Goal: Task Accomplishment & Management: Manage account settings

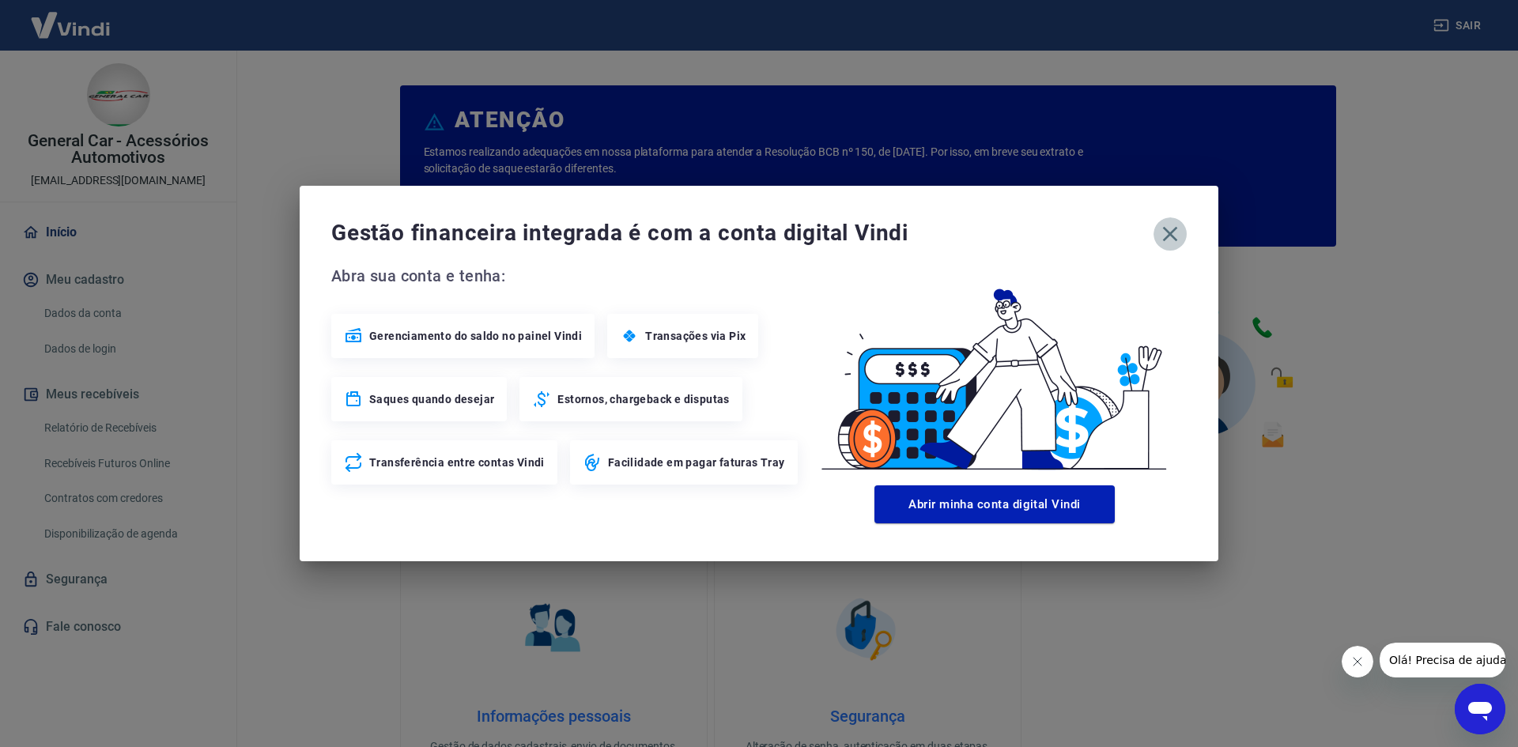
click at [1167, 239] on icon "button" at bounding box center [1170, 233] width 25 height 25
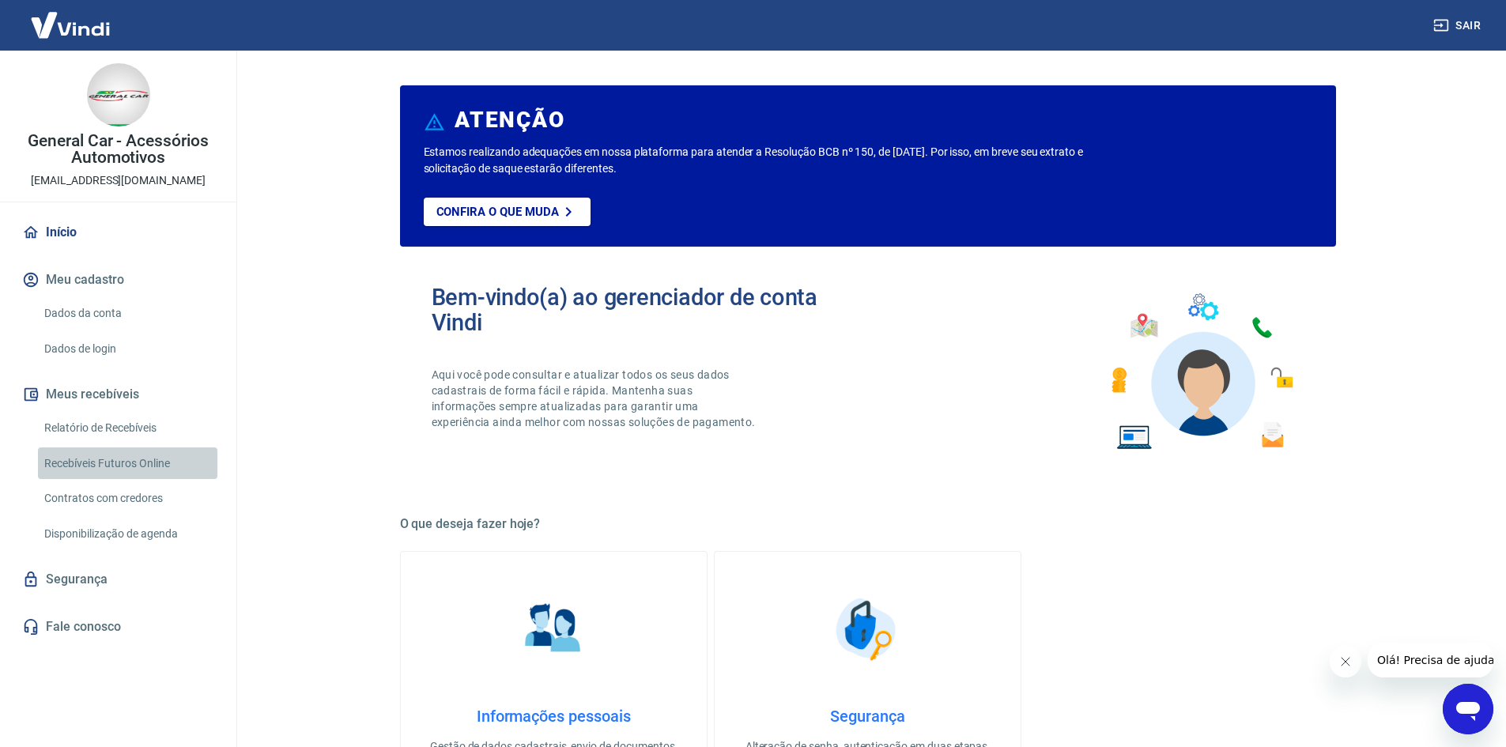
click at [155, 470] on link "Recebíveis Futuros Online" at bounding box center [127, 464] width 179 height 32
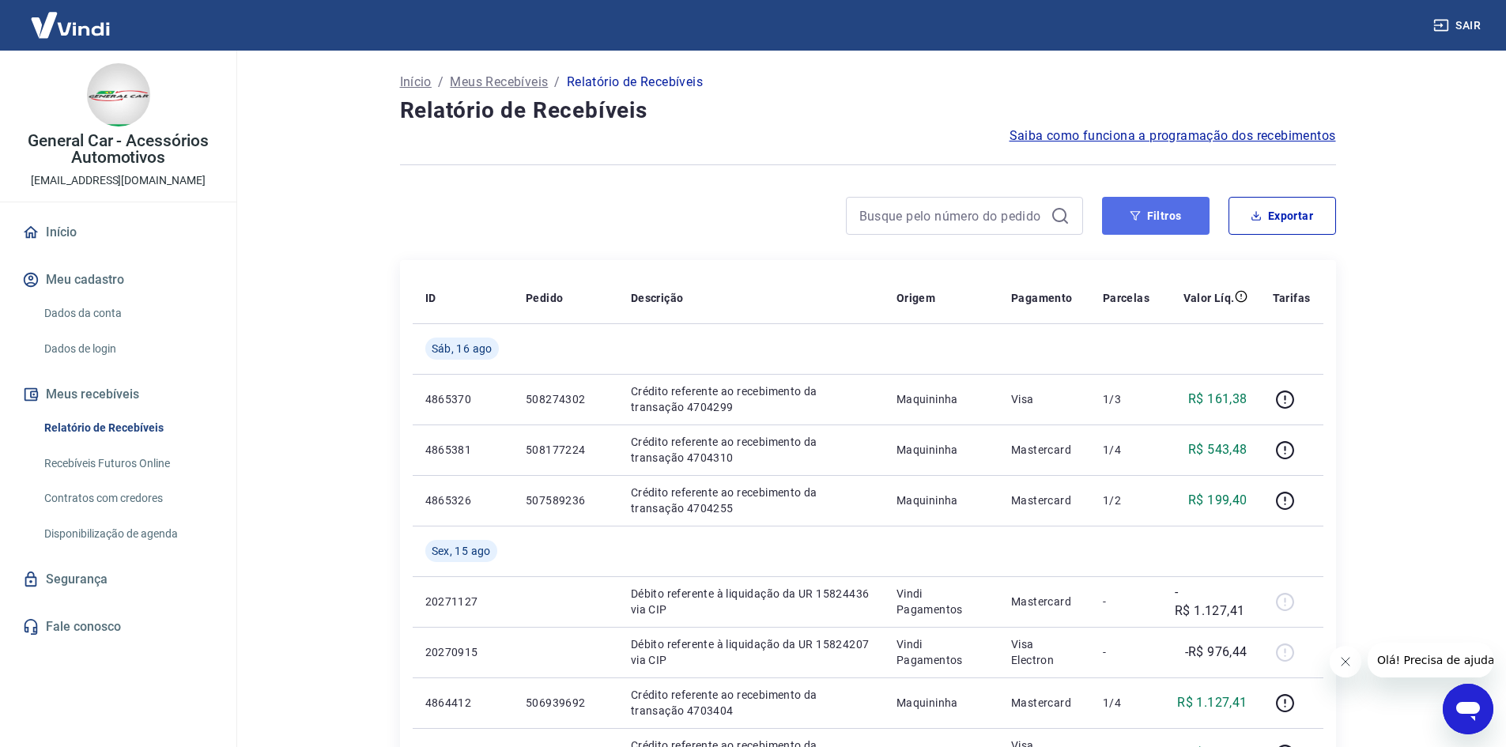
click at [1151, 217] on button "Filtros" at bounding box center [1156, 216] width 108 height 38
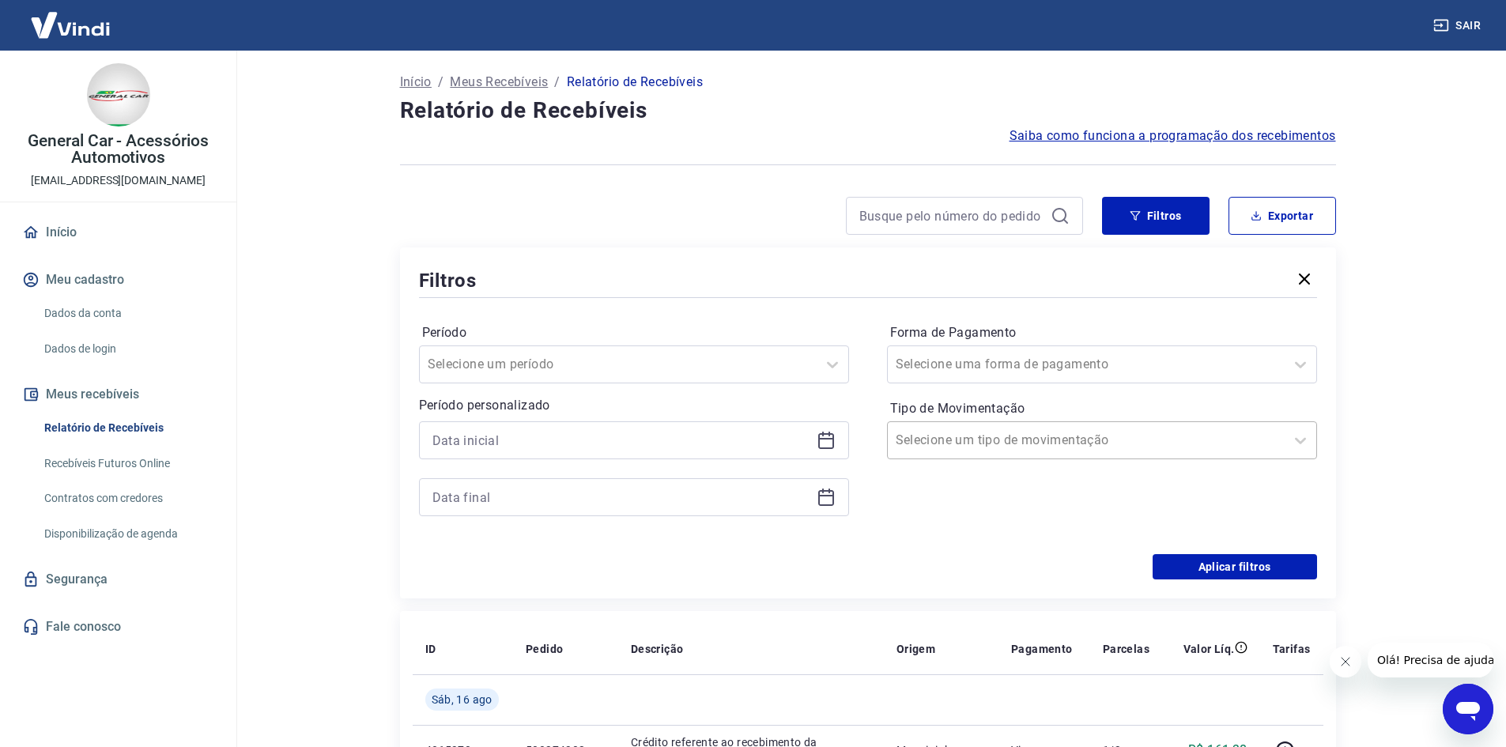
click at [958, 445] on input "Tipo de Movimentação" at bounding box center [976, 440] width 160 height 19
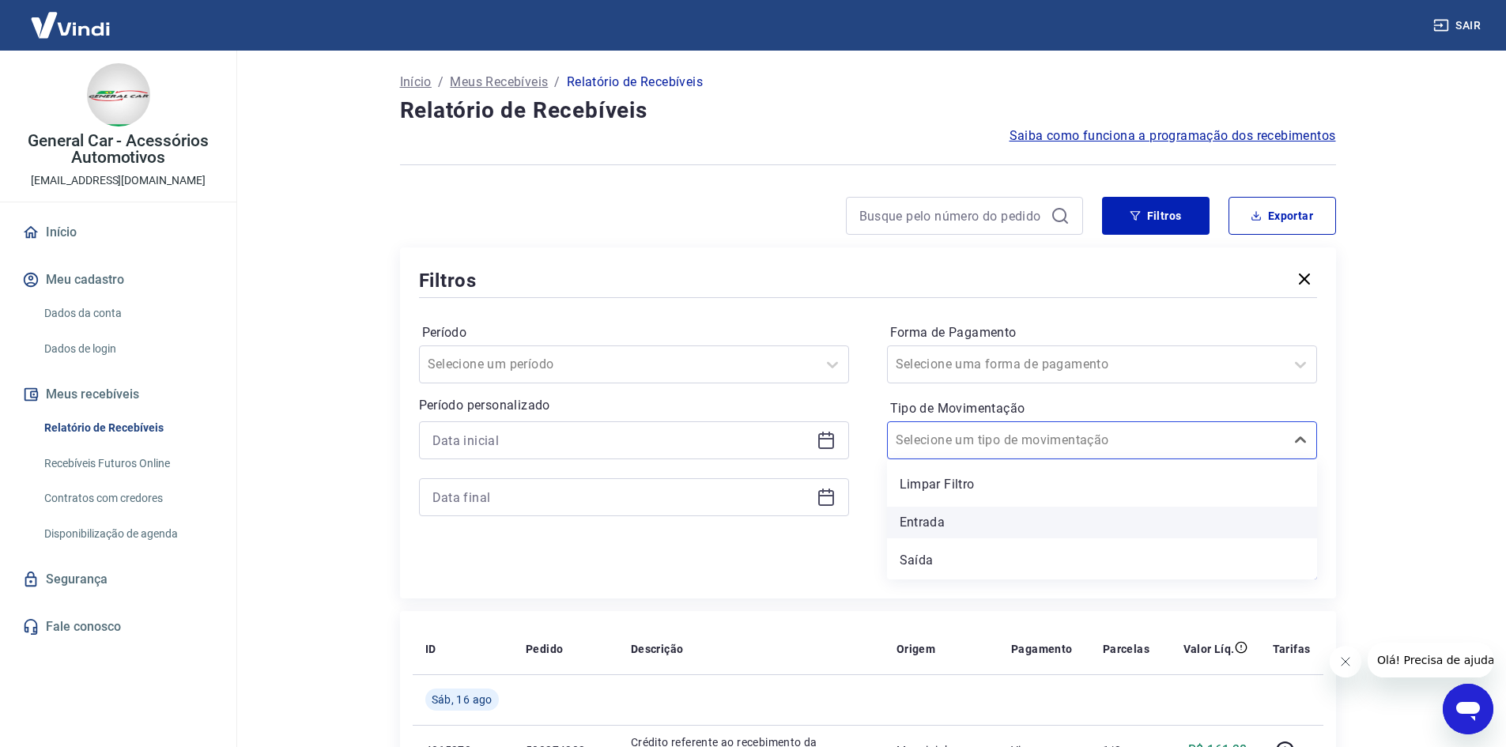
click at [953, 516] on div "Entrada" at bounding box center [1102, 523] width 430 height 32
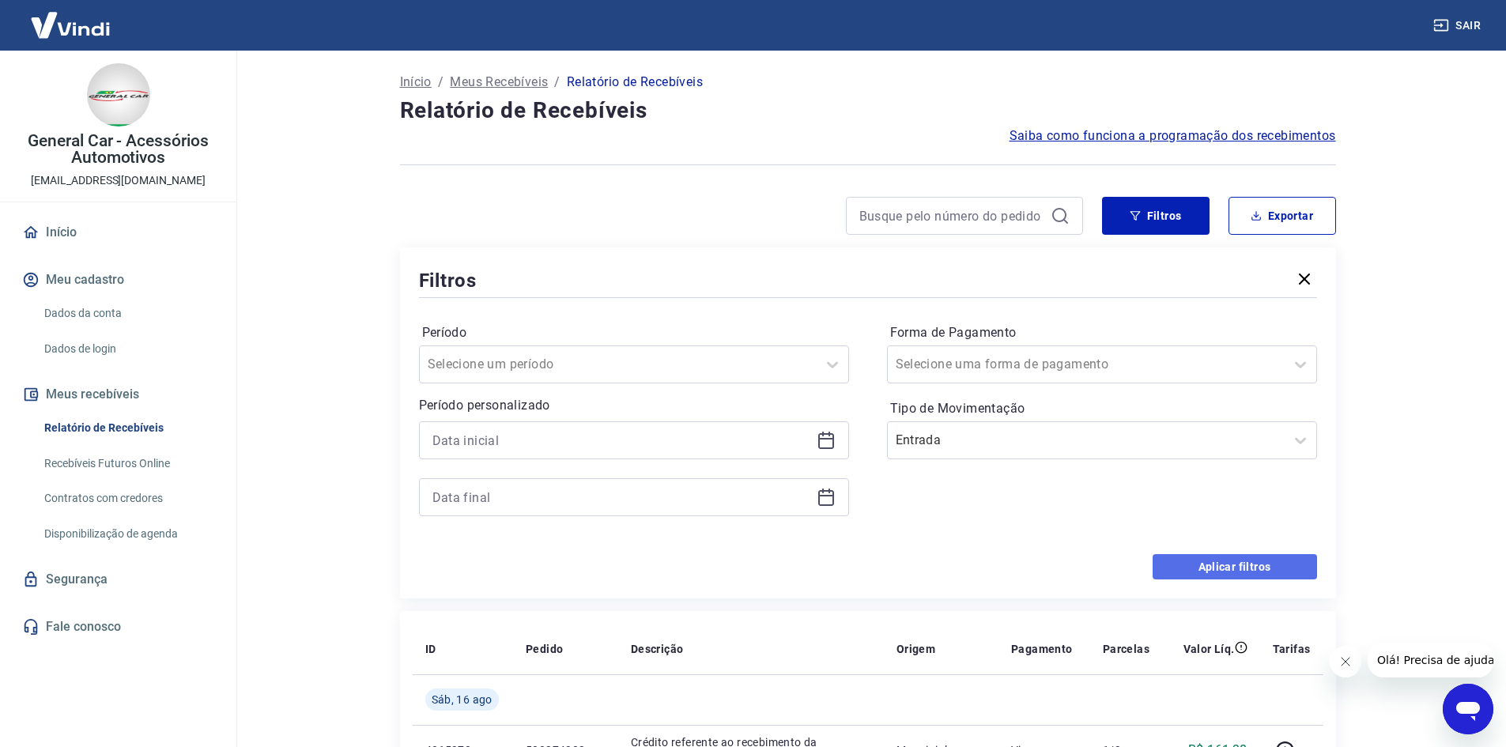
click at [1261, 568] on button "Aplicar filtros" at bounding box center [1235, 566] width 164 height 25
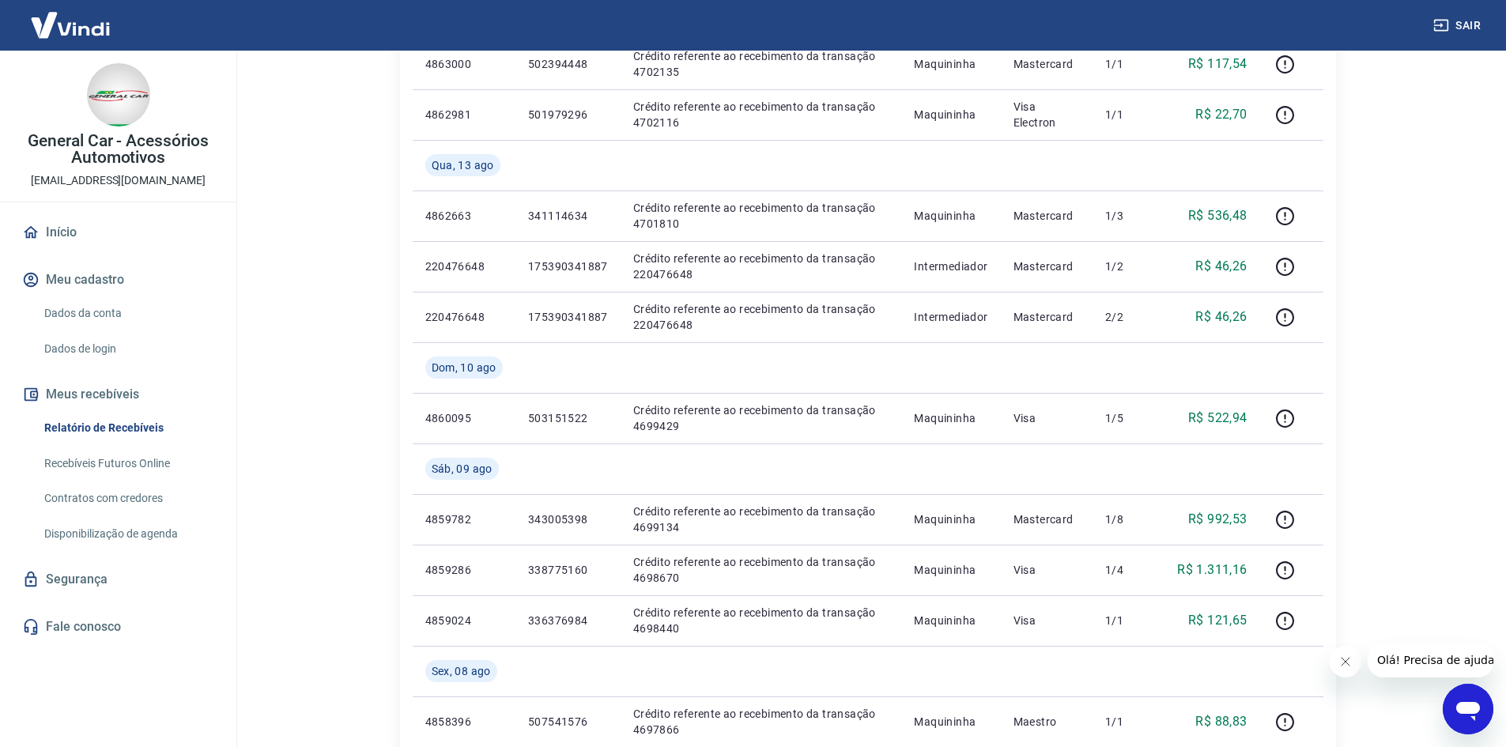
scroll to position [1253, 0]
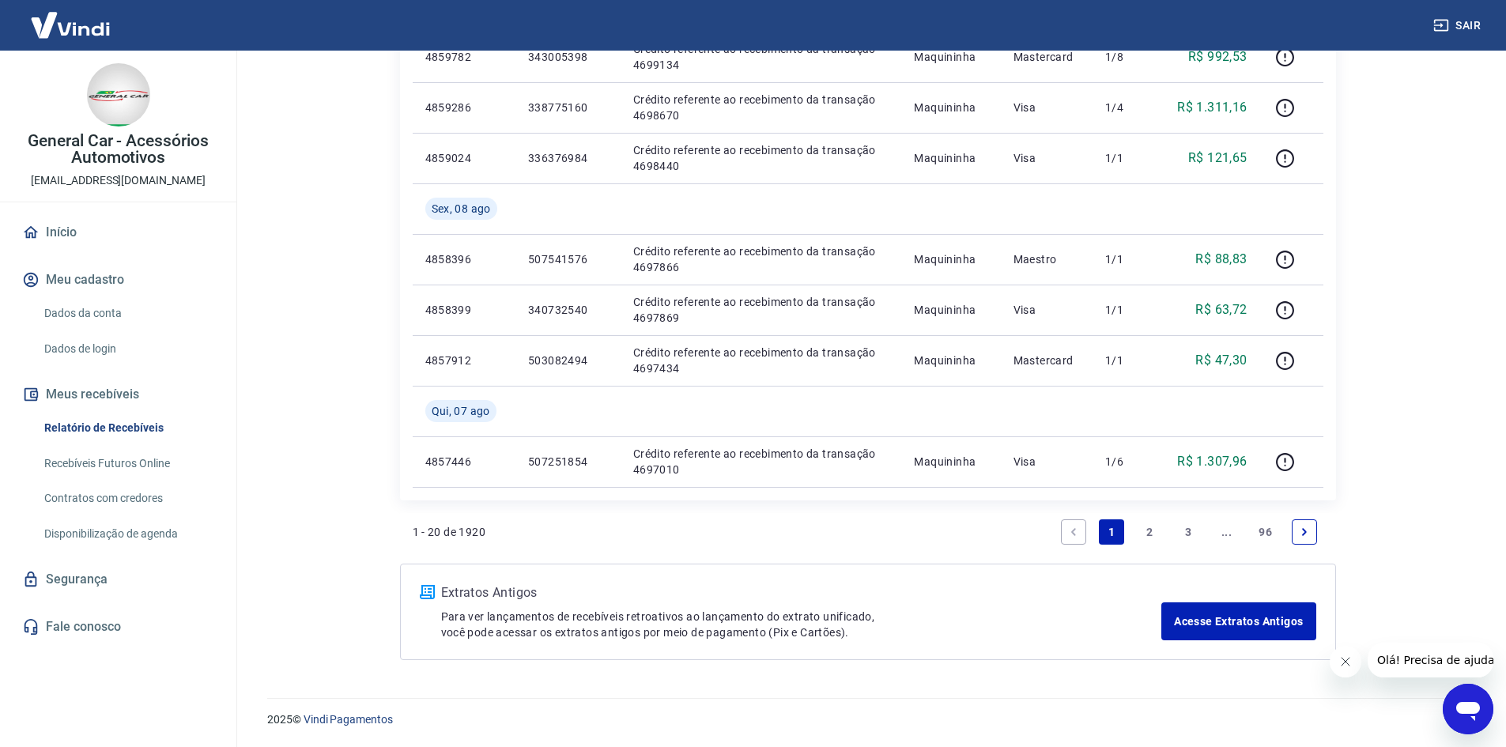
click at [1150, 538] on link "2" at bounding box center [1150, 531] width 25 height 25
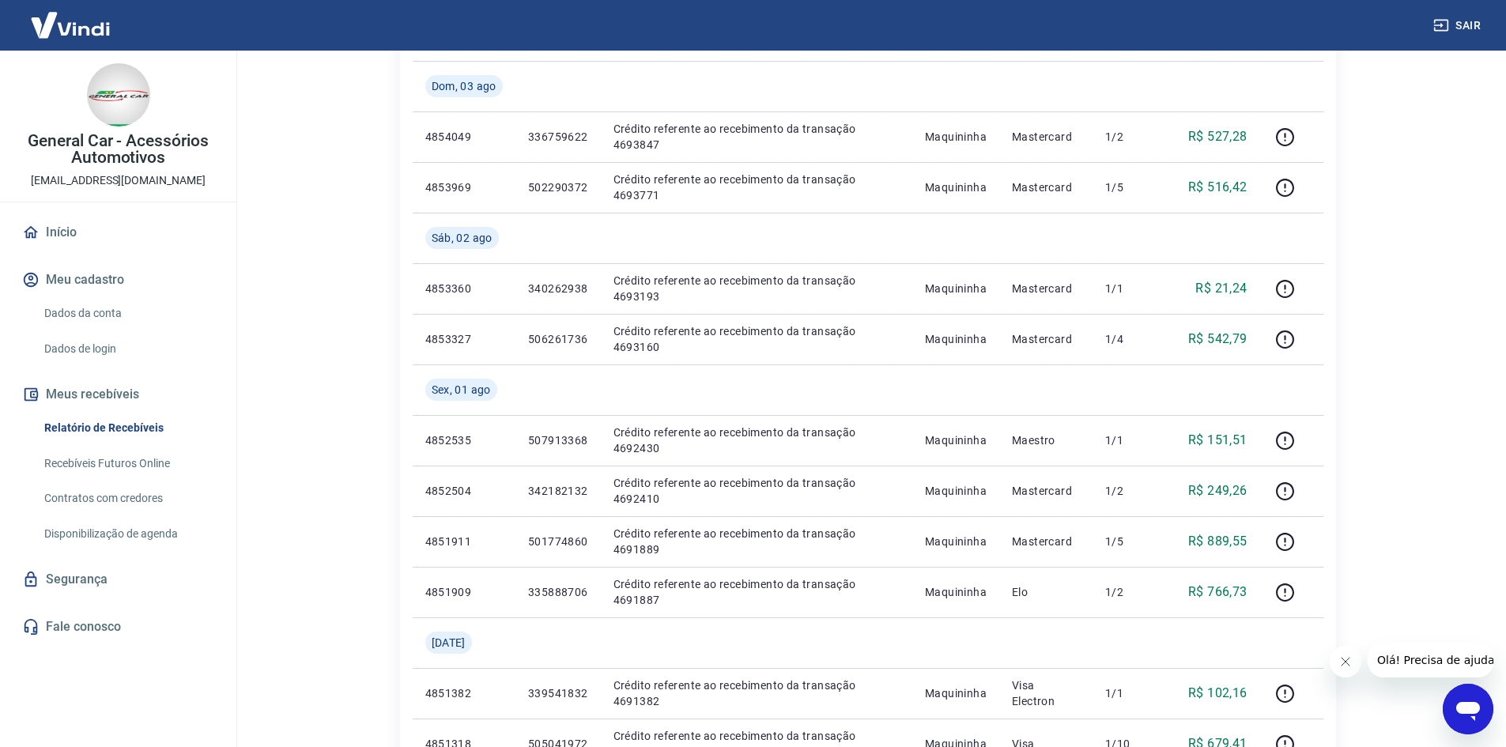
scroll to position [1203, 0]
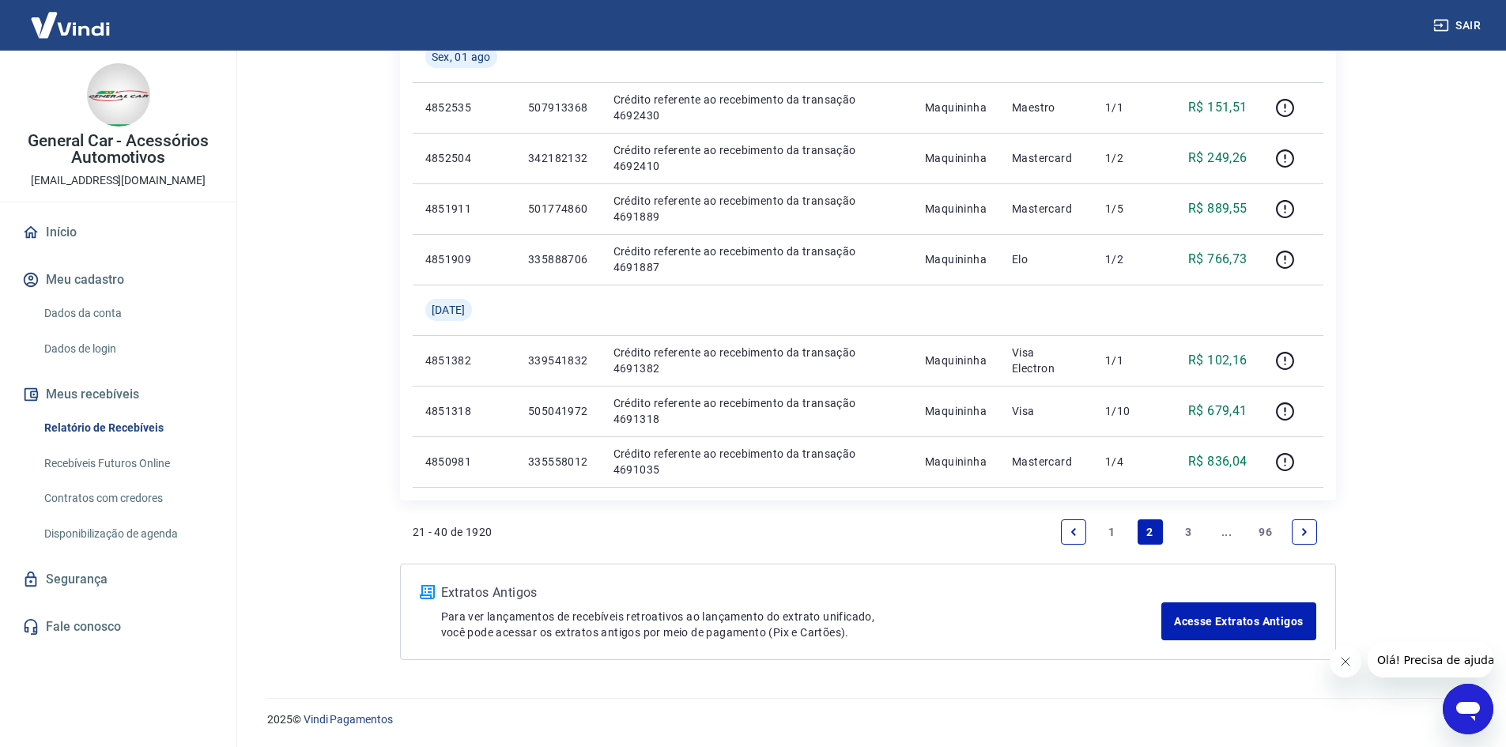
drag, startPoint x: 1102, startPoint y: 534, endPoint x: 689, endPoint y: 448, distance: 421.6
click at [1102, 534] on link "1" at bounding box center [1111, 531] width 25 height 25
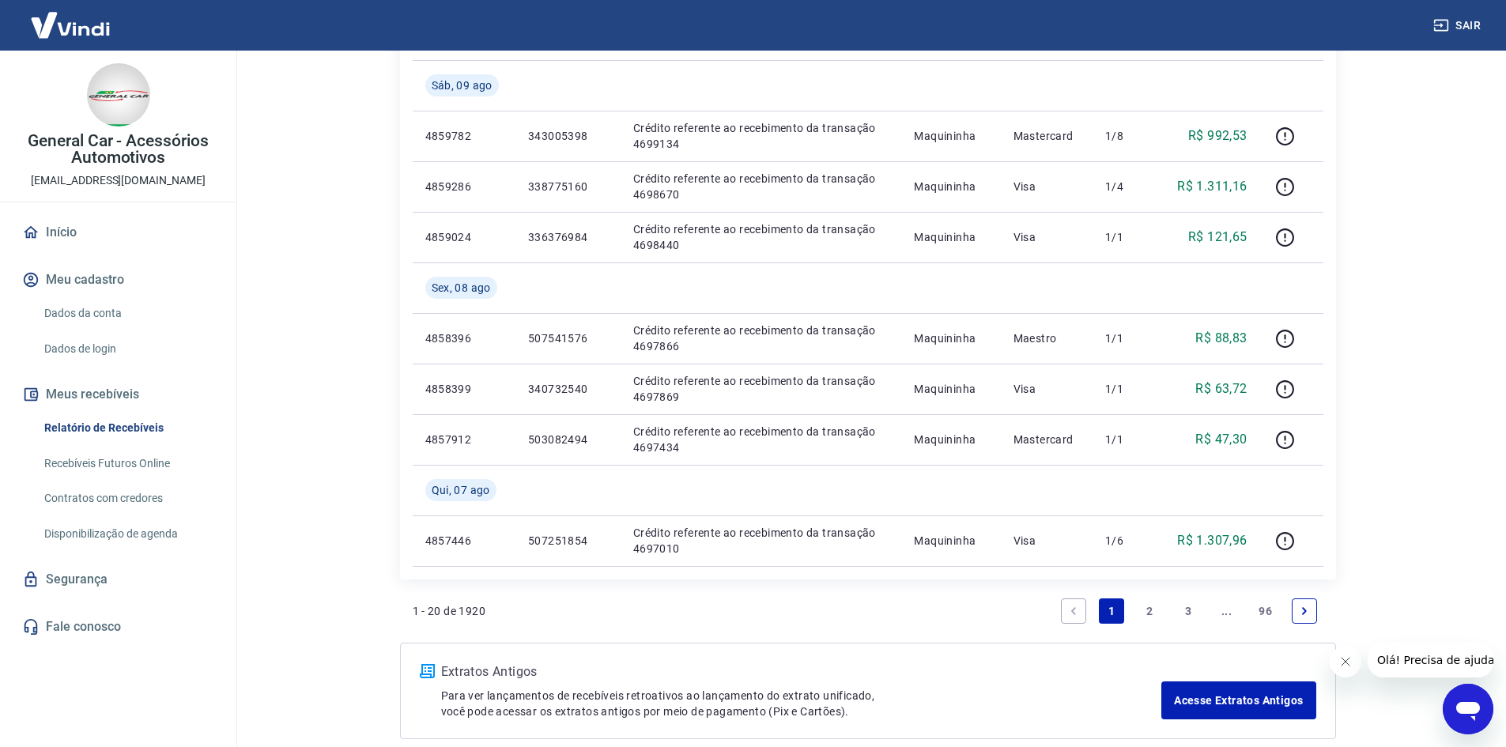
scroll to position [1253, 0]
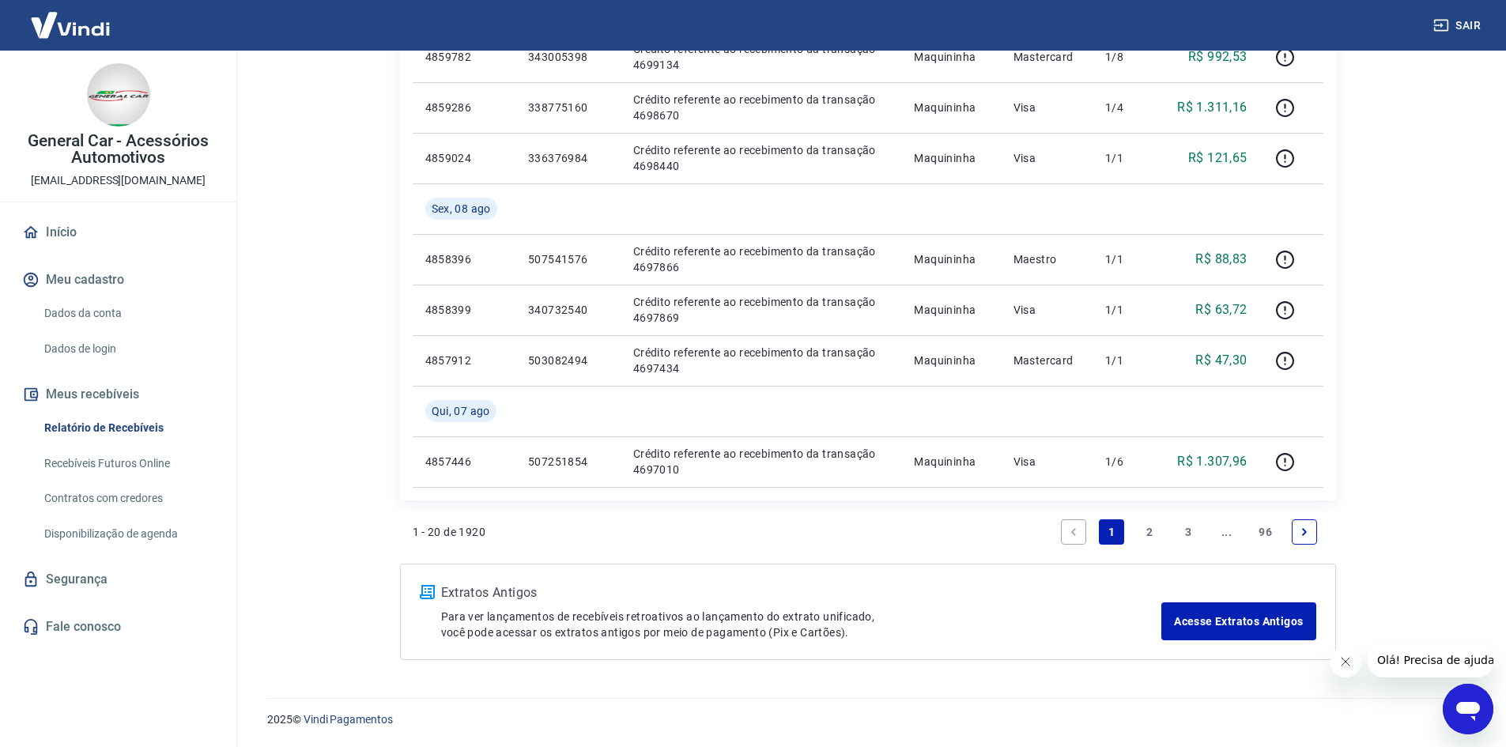
click at [1151, 539] on link "2" at bounding box center [1150, 531] width 25 height 25
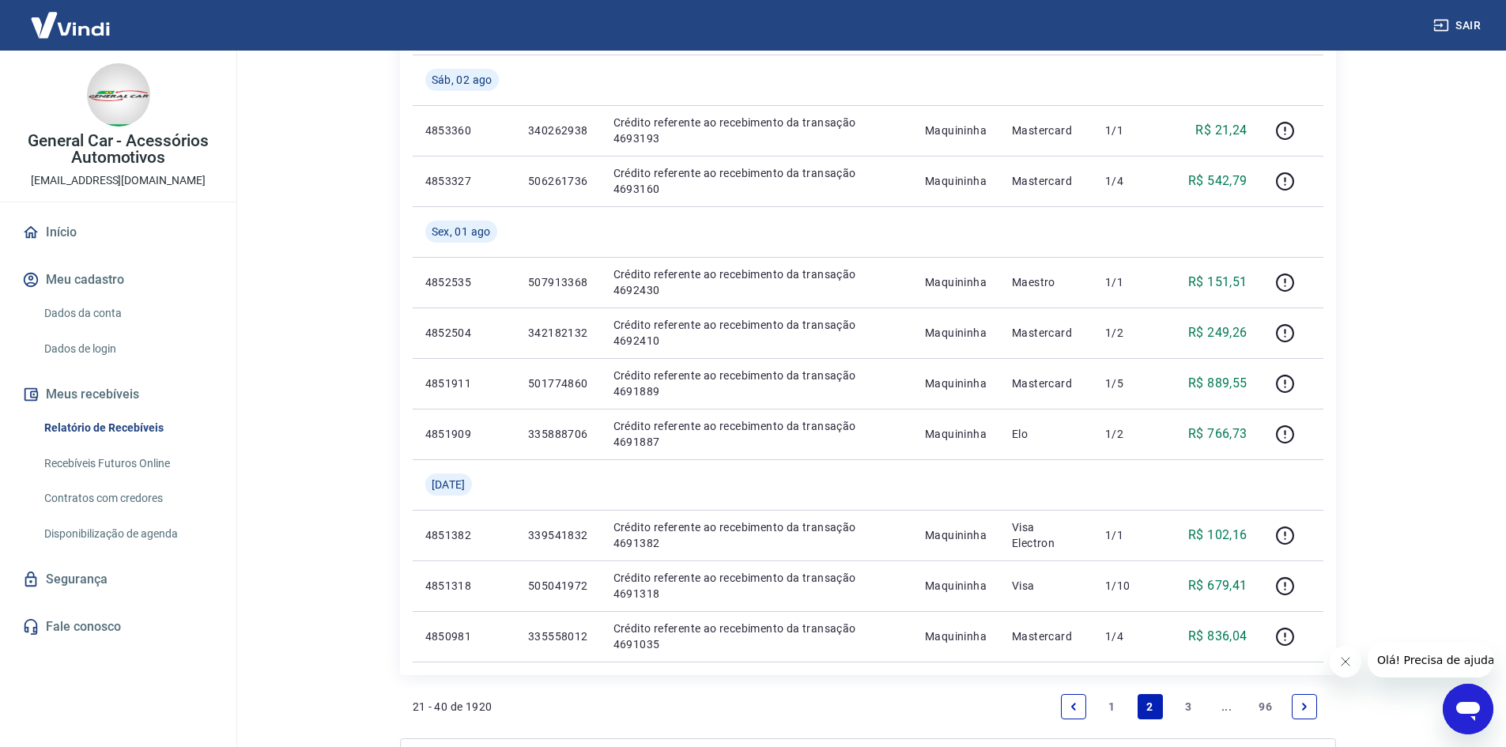
scroll to position [1203, 0]
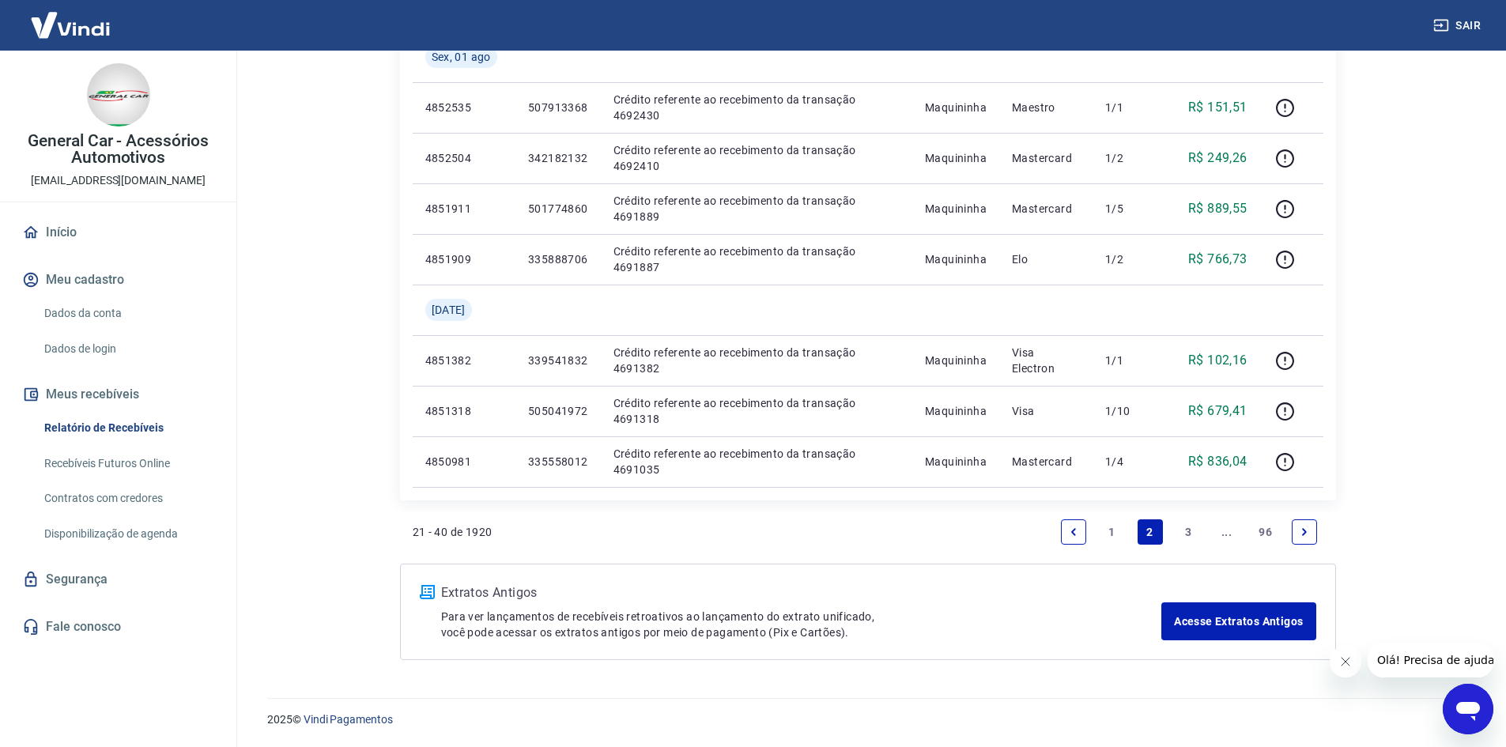
click at [1114, 540] on link "1" at bounding box center [1111, 531] width 25 height 25
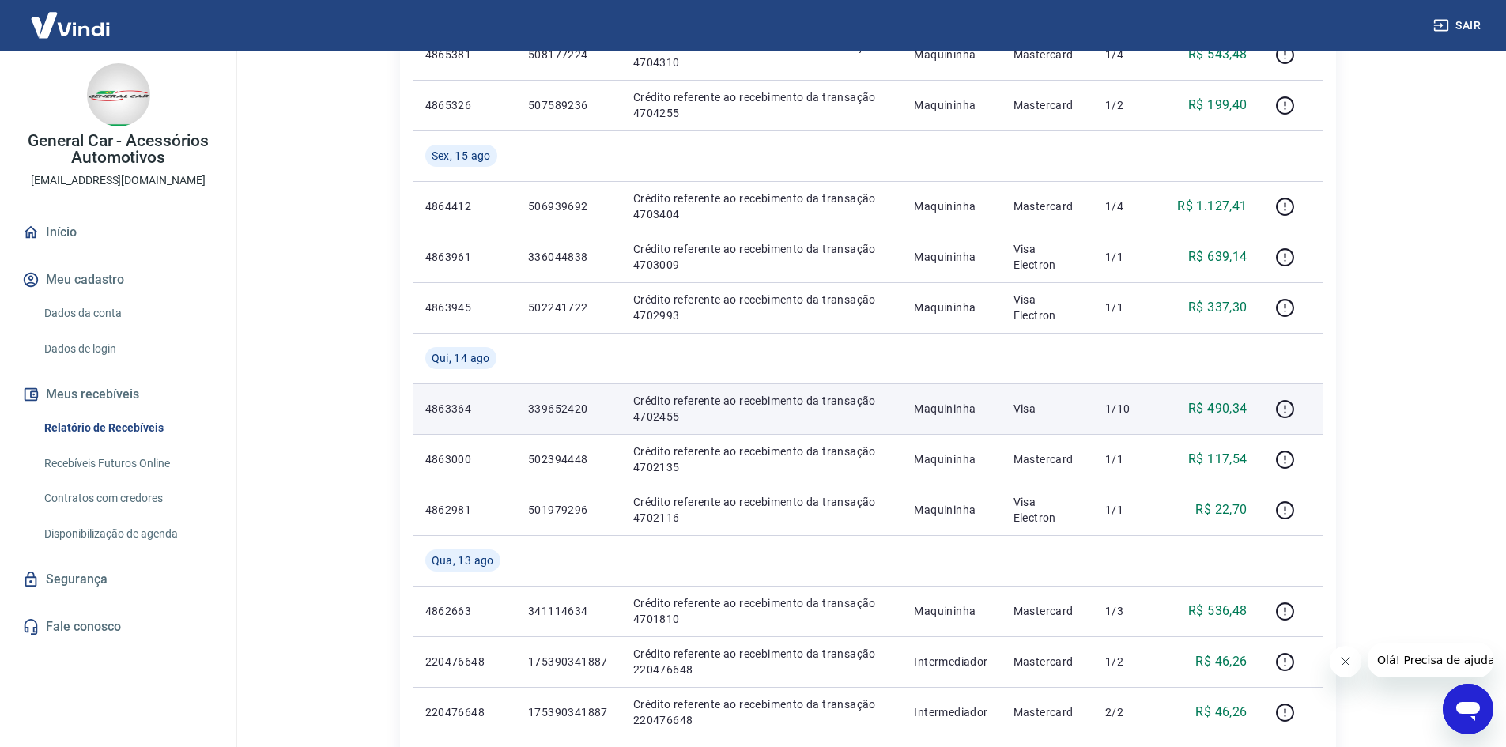
scroll to position [712, 0]
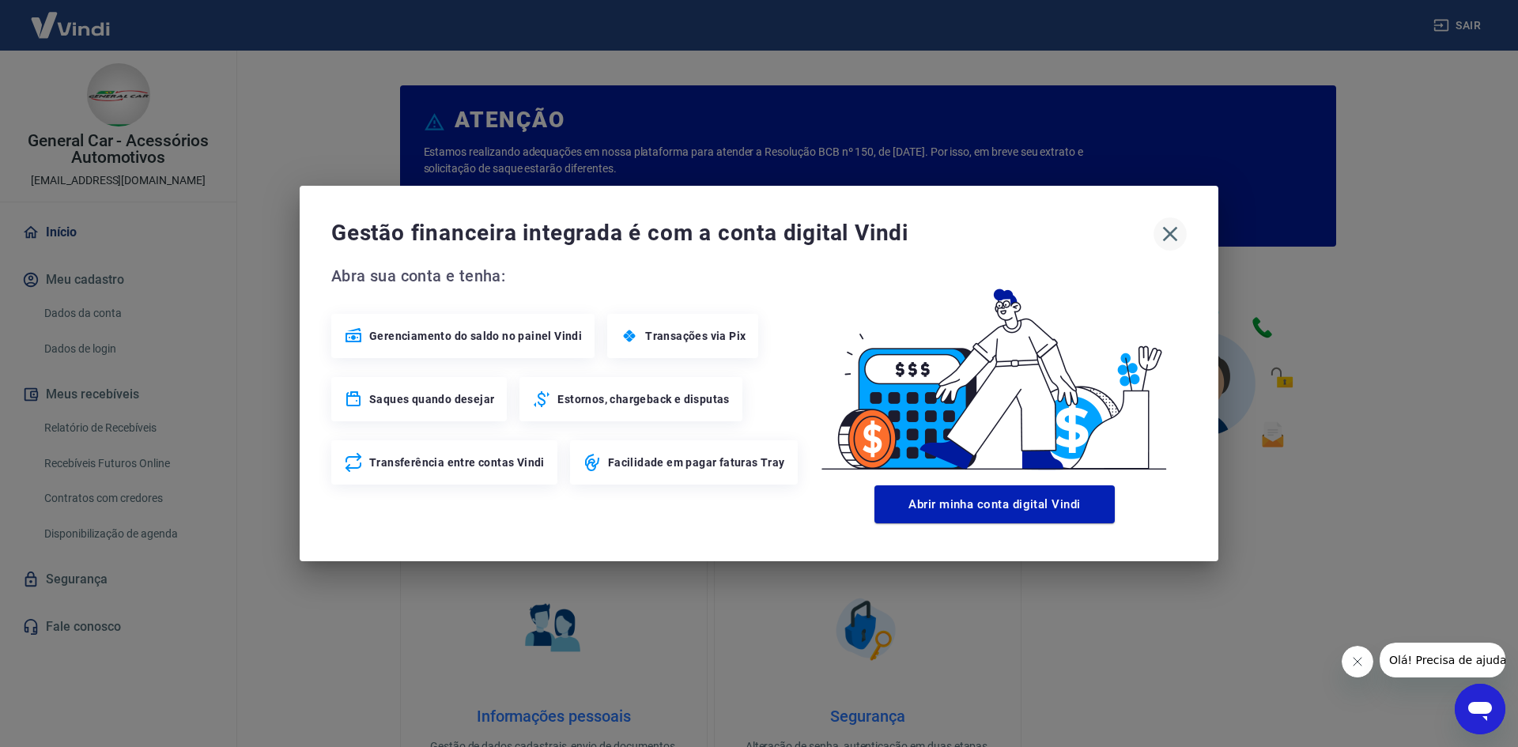
click at [1173, 229] on icon "button" at bounding box center [1170, 233] width 25 height 25
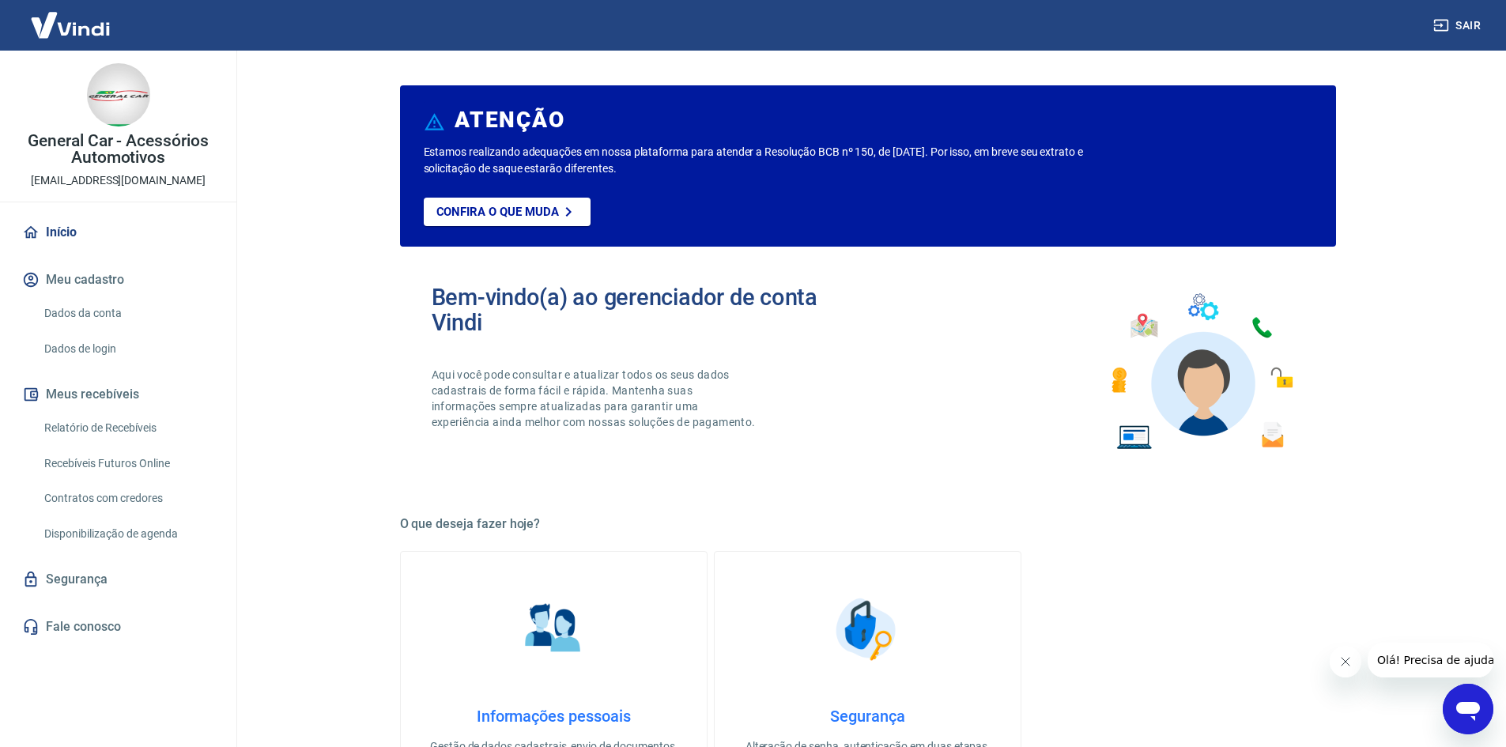
drag, startPoint x: 165, startPoint y: 459, endPoint x: 284, endPoint y: 168, distance: 313.5
click at [165, 459] on link "Recebíveis Futuros Online" at bounding box center [127, 464] width 179 height 32
